Goal: Navigation & Orientation: Understand site structure

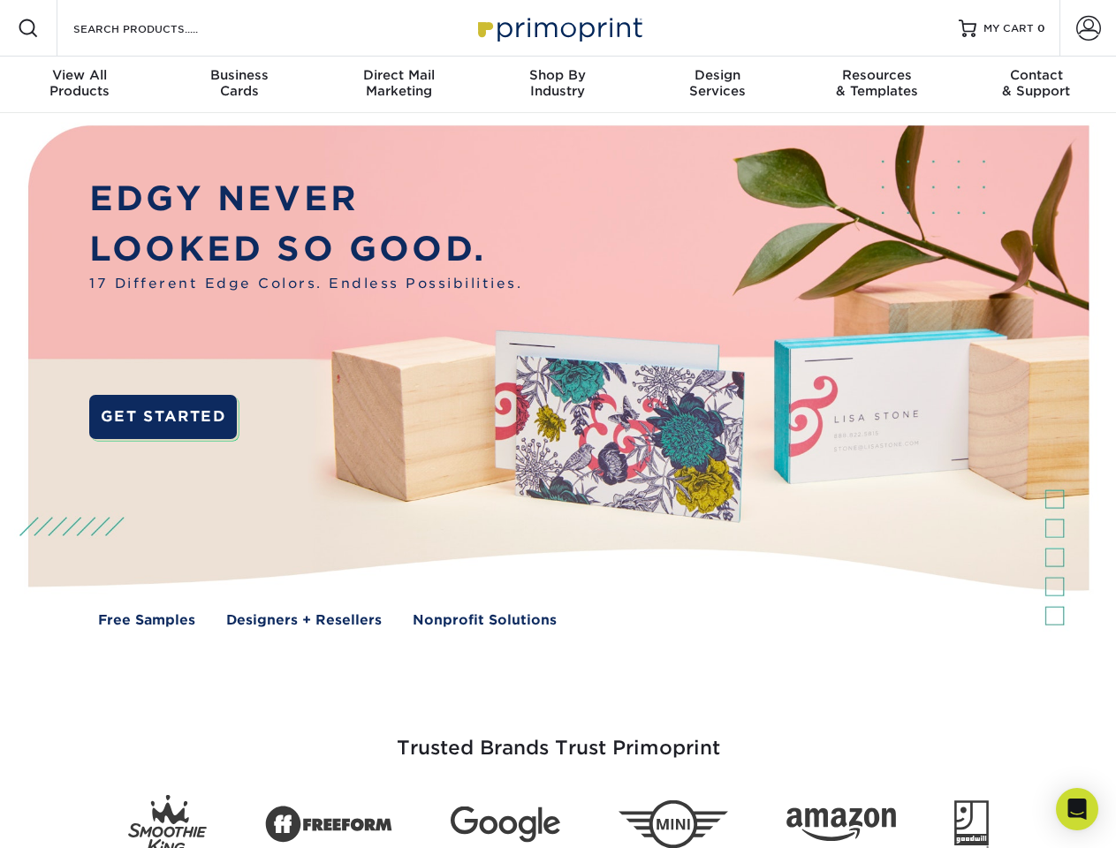
click at [558, 424] on img at bounding box center [557, 389] width 1105 height 552
click at [28, 28] on span at bounding box center [28, 28] width 21 height 21
click at [1088, 28] on span at bounding box center [1089, 28] width 25 height 25
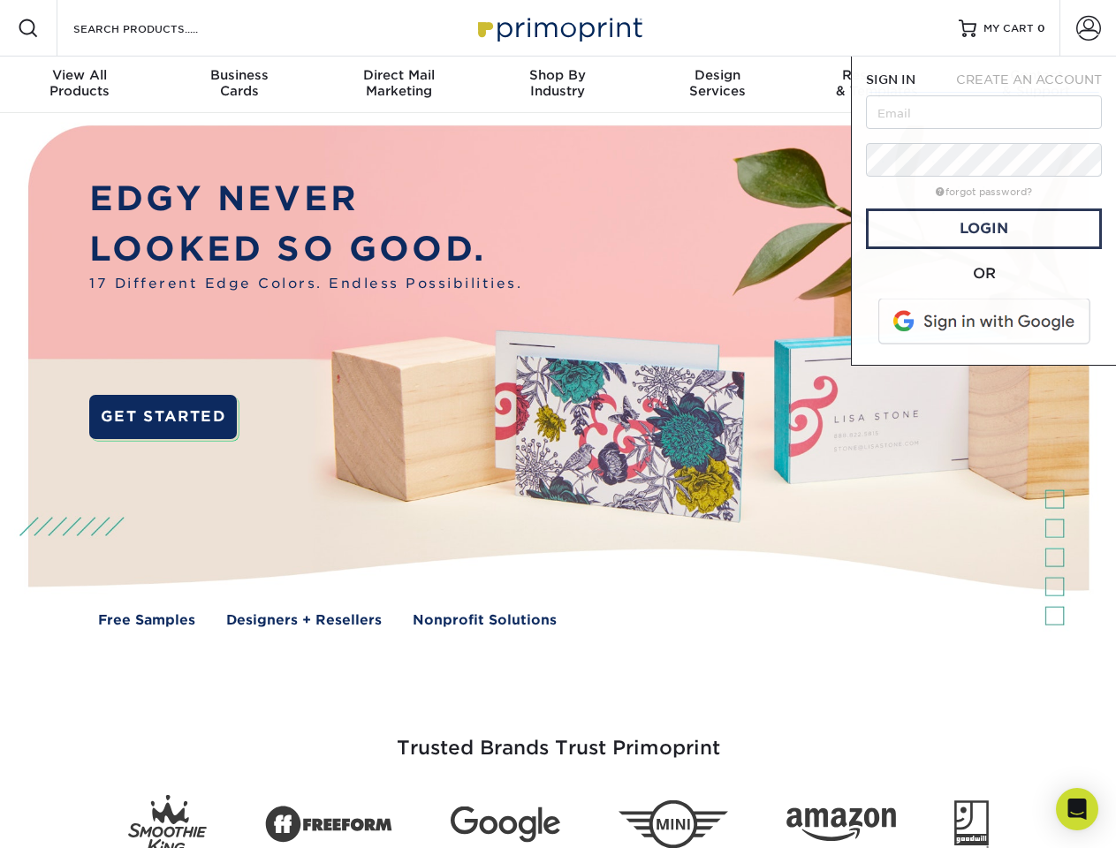
click at [80, 85] on div "View All Products" at bounding box center [79, 83] width 159 height 32
click at [239, 85] on div "Business Cards" at bounding box center [238, 83] width 159 height 32
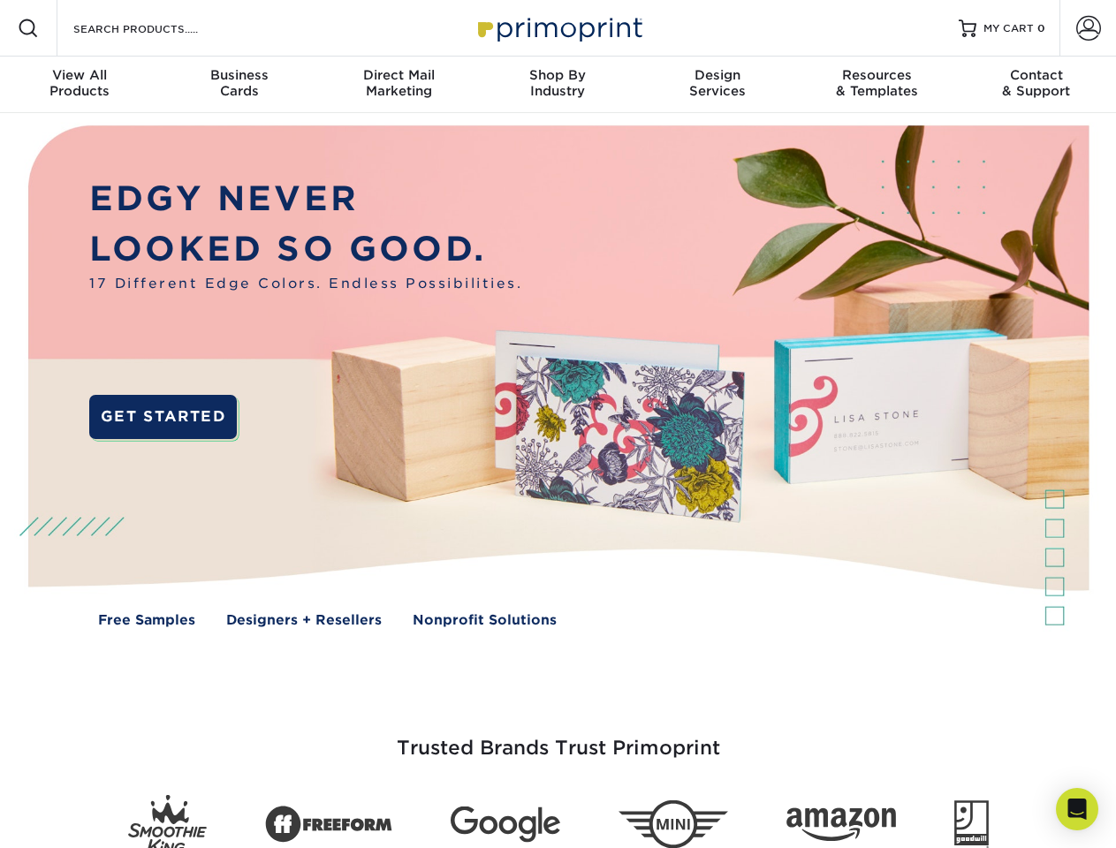
click at [399, 85] on div "Direct Mail Marketing" at bounding box center [398, 83] width 159 height 32
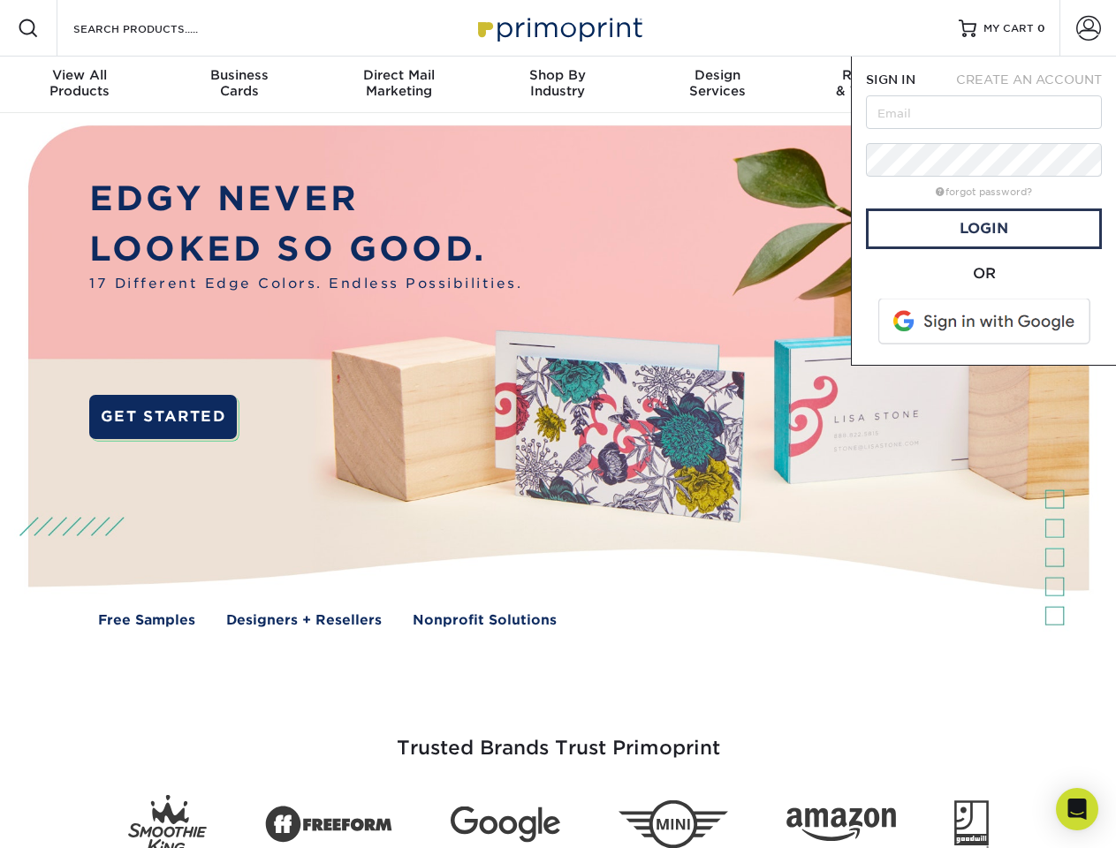
click at [558, 85] on div "Shop By Industry" at bounding box center [557, 83] width 159 height 32
click at [718, 85] on div "Design Services" at bounding box center [717, 83] width 159 height 32
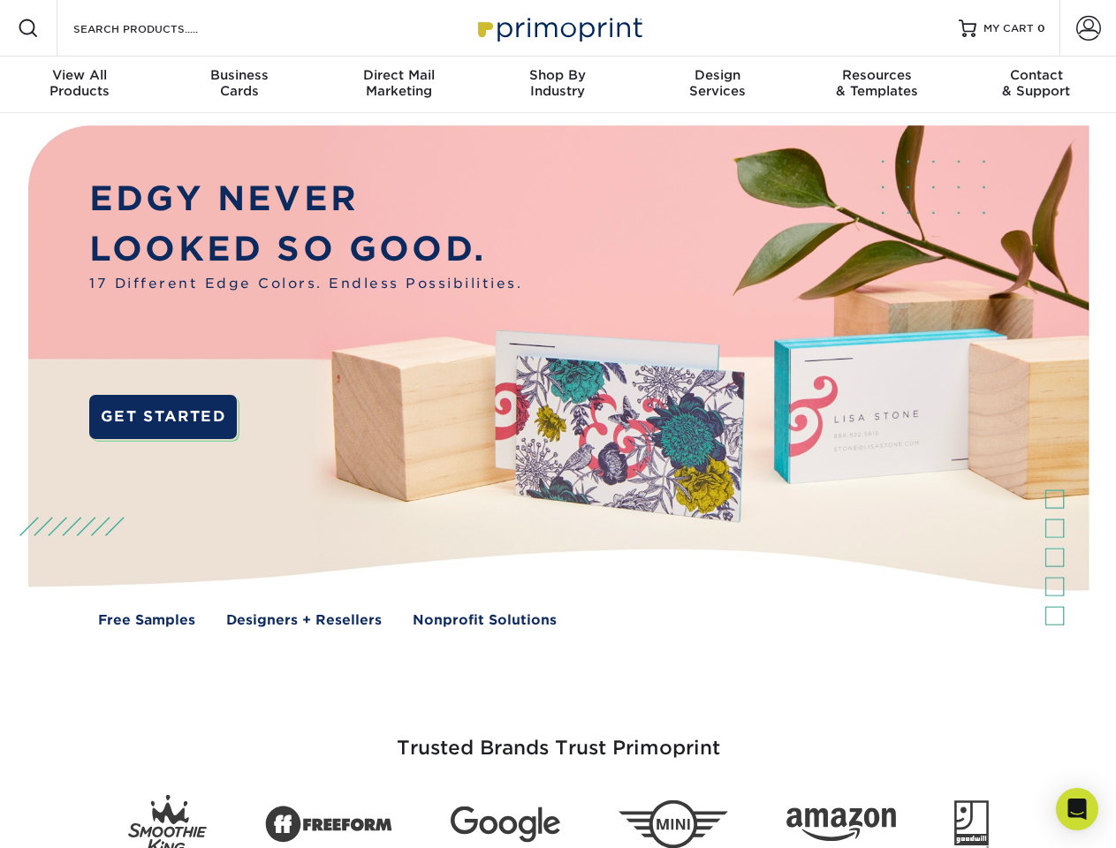
click at [877, 85] on span "SIGN IN" at bounding box center [890, 79] width 49 height 14
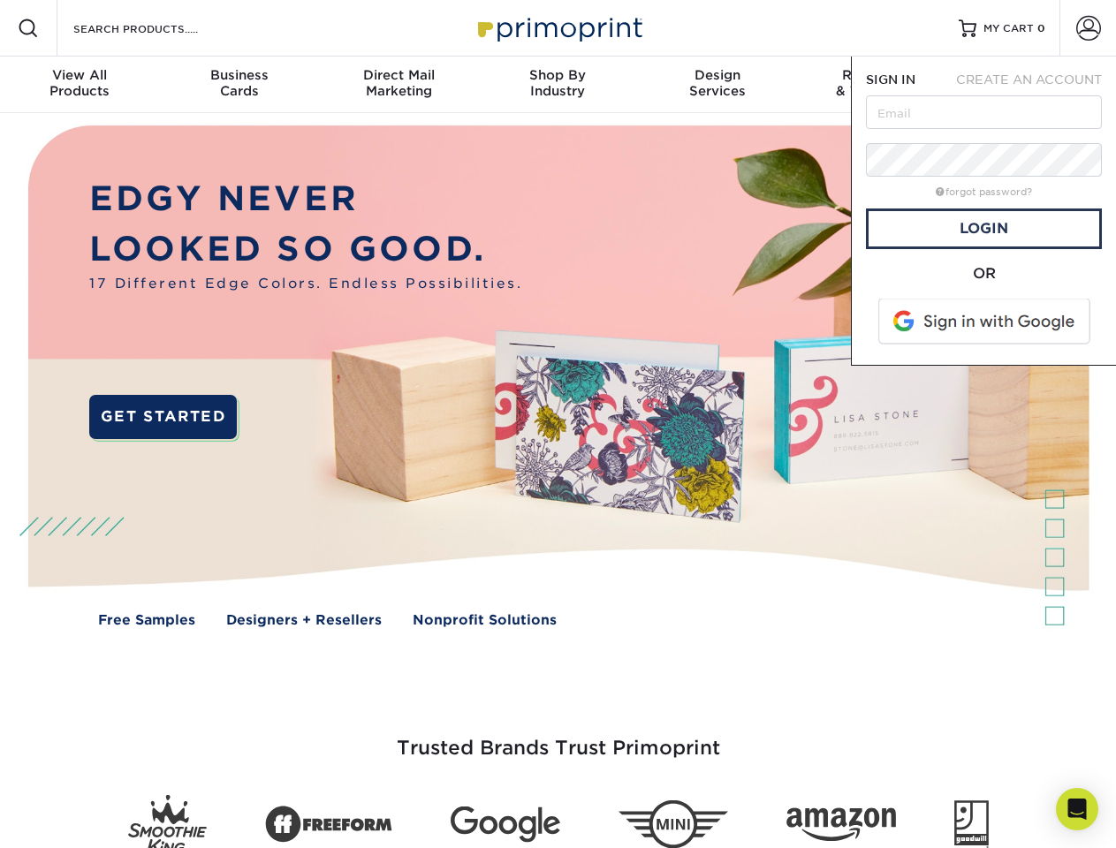
click at [1037, 85] on div "Contact & Support" at bounding box center [1036, 83] width 159 height 32
